Goal: Understand process/instructions: Learn how to perform a task or action

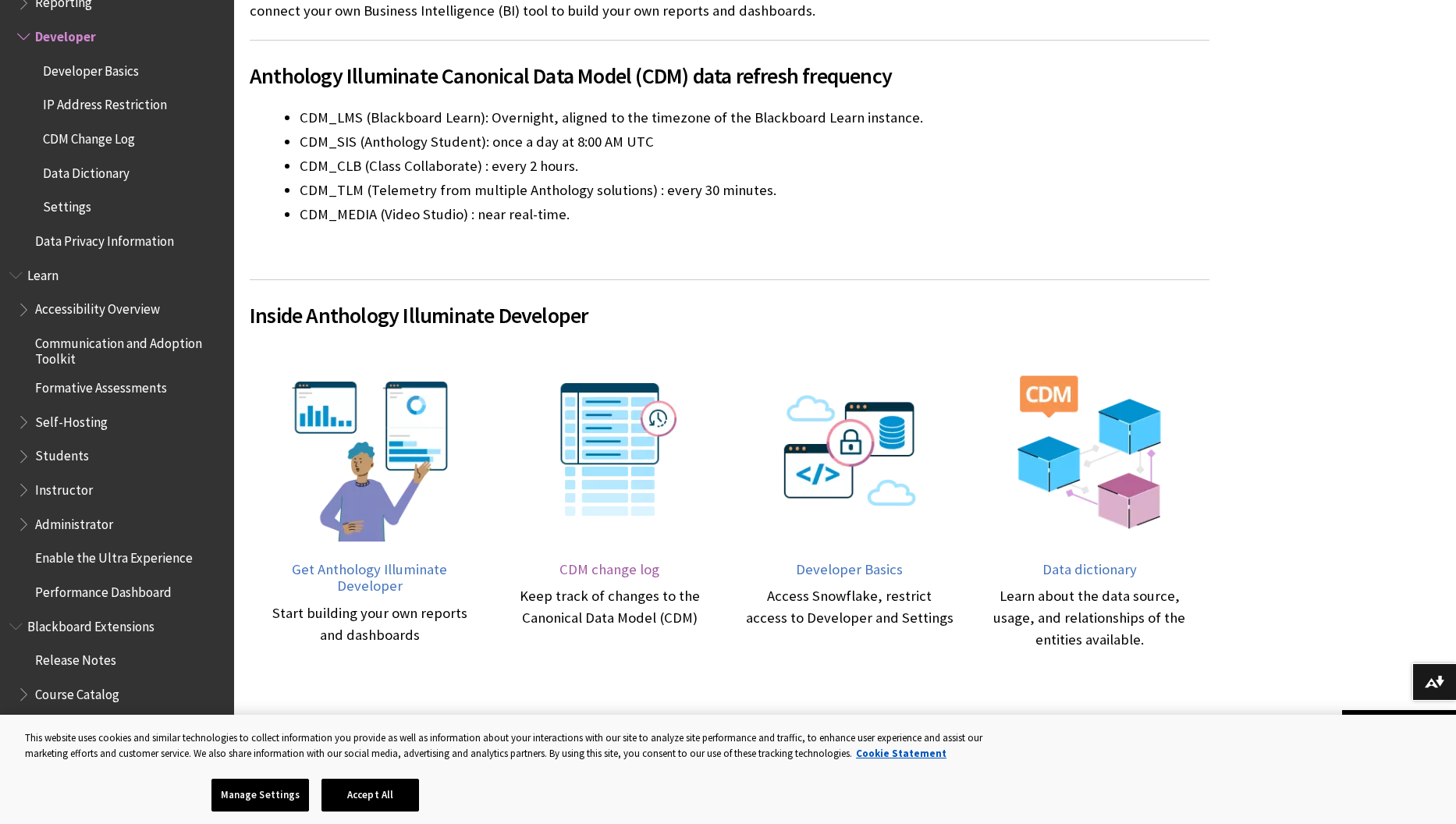
scroll to position [476, 0]
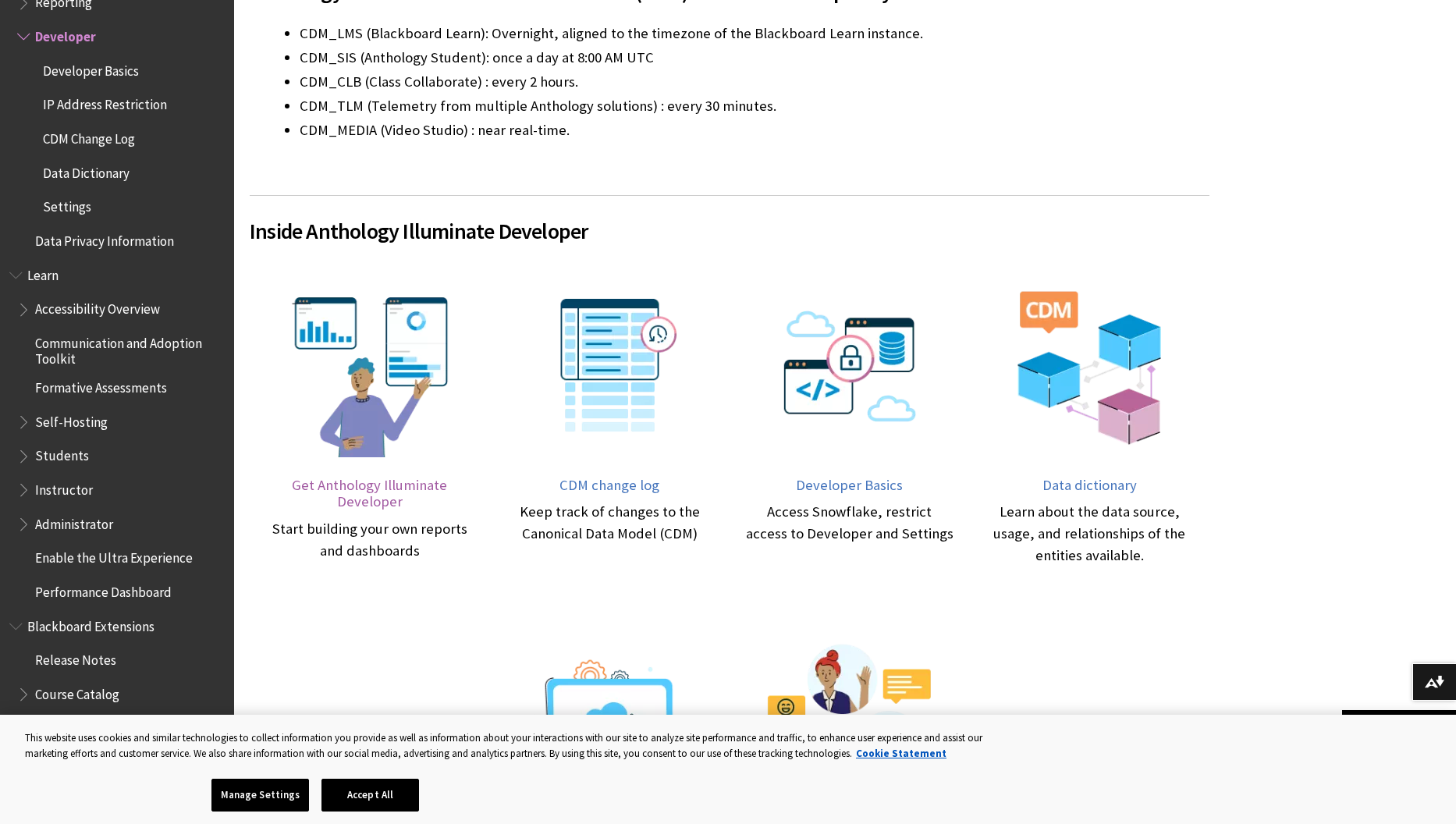
click at [363, 489] on span "Get Anthology Illuminate Developer" at bounding box center [369, 493] width 155 height 35
click at [376, 546] on div "Start building your own reports and dashboards" at bounding box center [370, 540] width 209 height 44
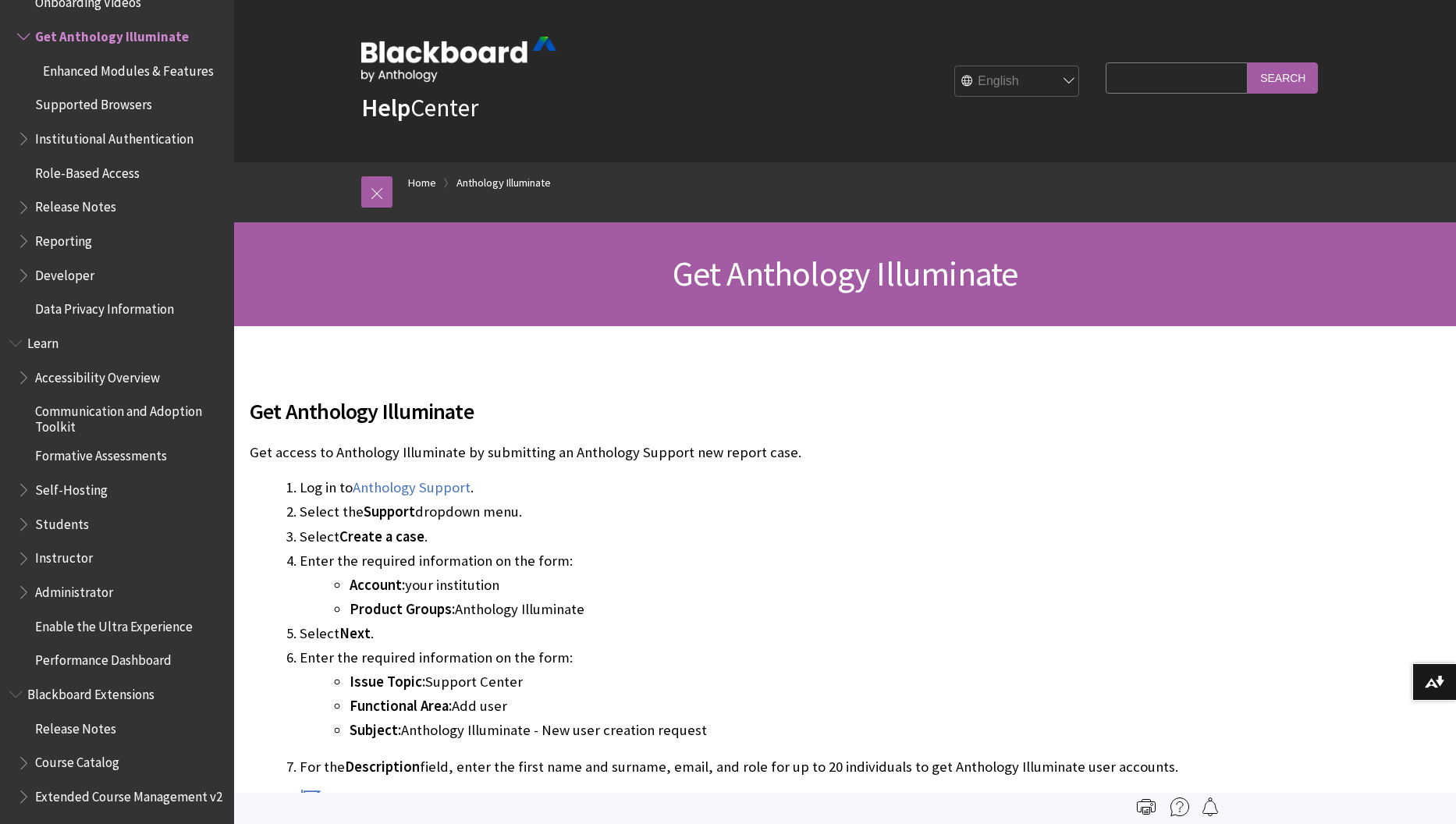
click at [827, 451] on p "Get access to Anthology Illuminate by submitting an Anthology Support new repor…" at bounding box center [730, 453] width 959 height 20
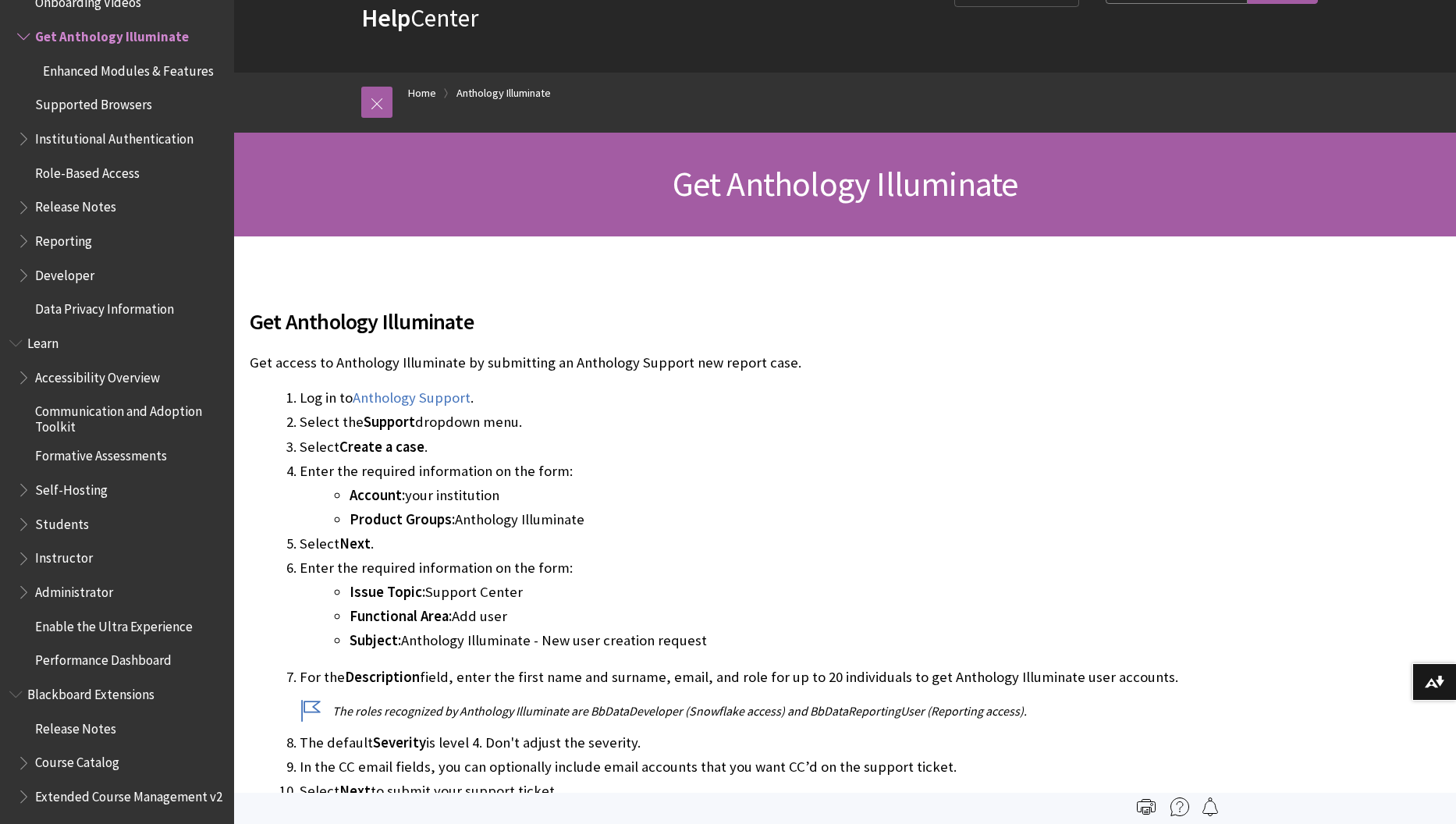
scroll to position [78, 0]
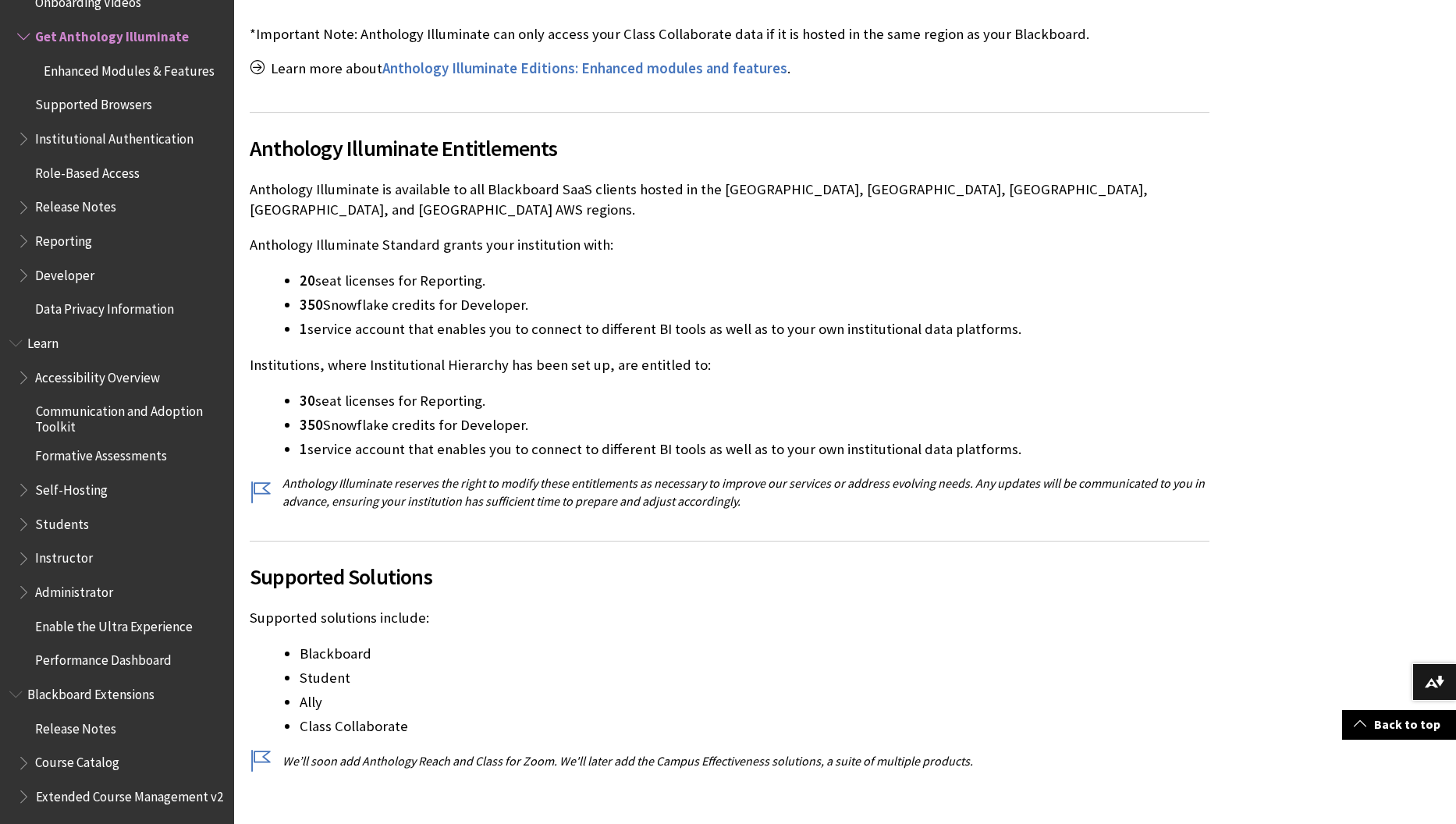
scroll to position [1405, 0]
